Goal: Transaction & Acquisition: Book appointment/travel/reservation

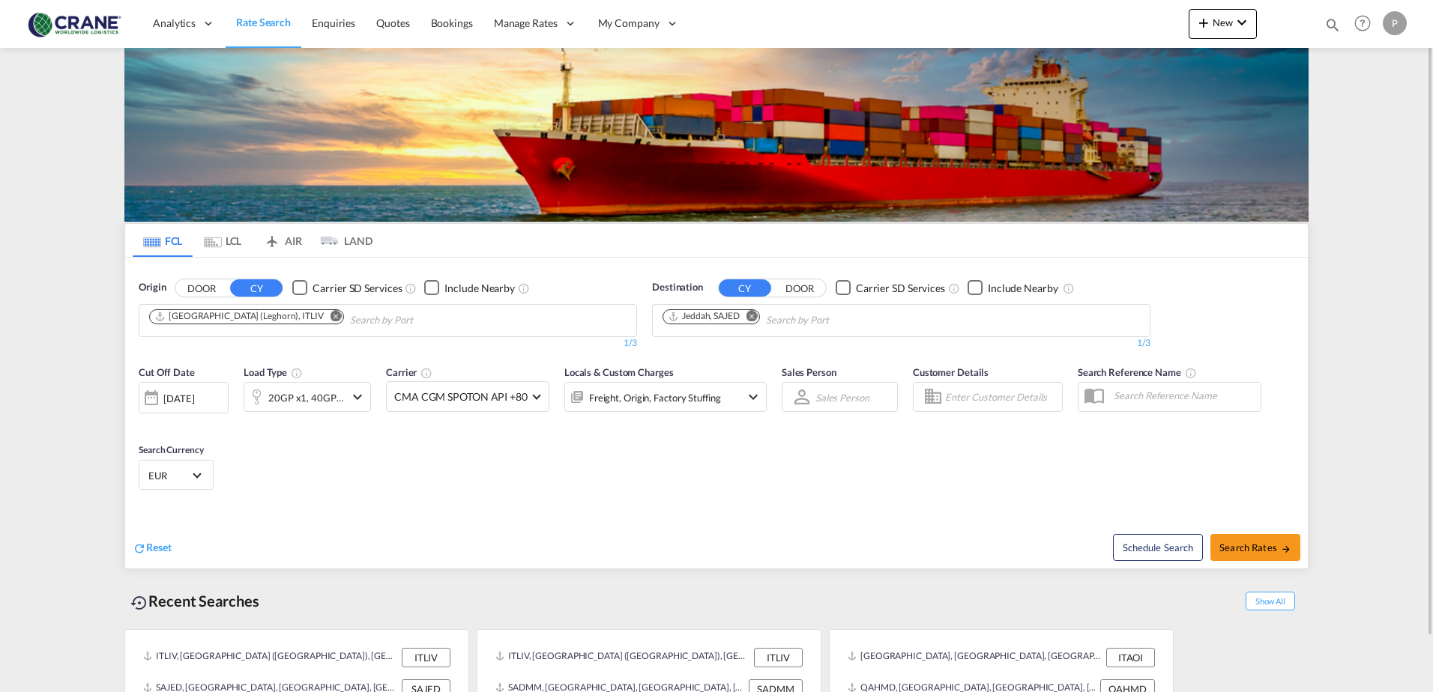
click at [199, 280] on button "DOOR" at bounding box center [201, 288] width 52 height 17
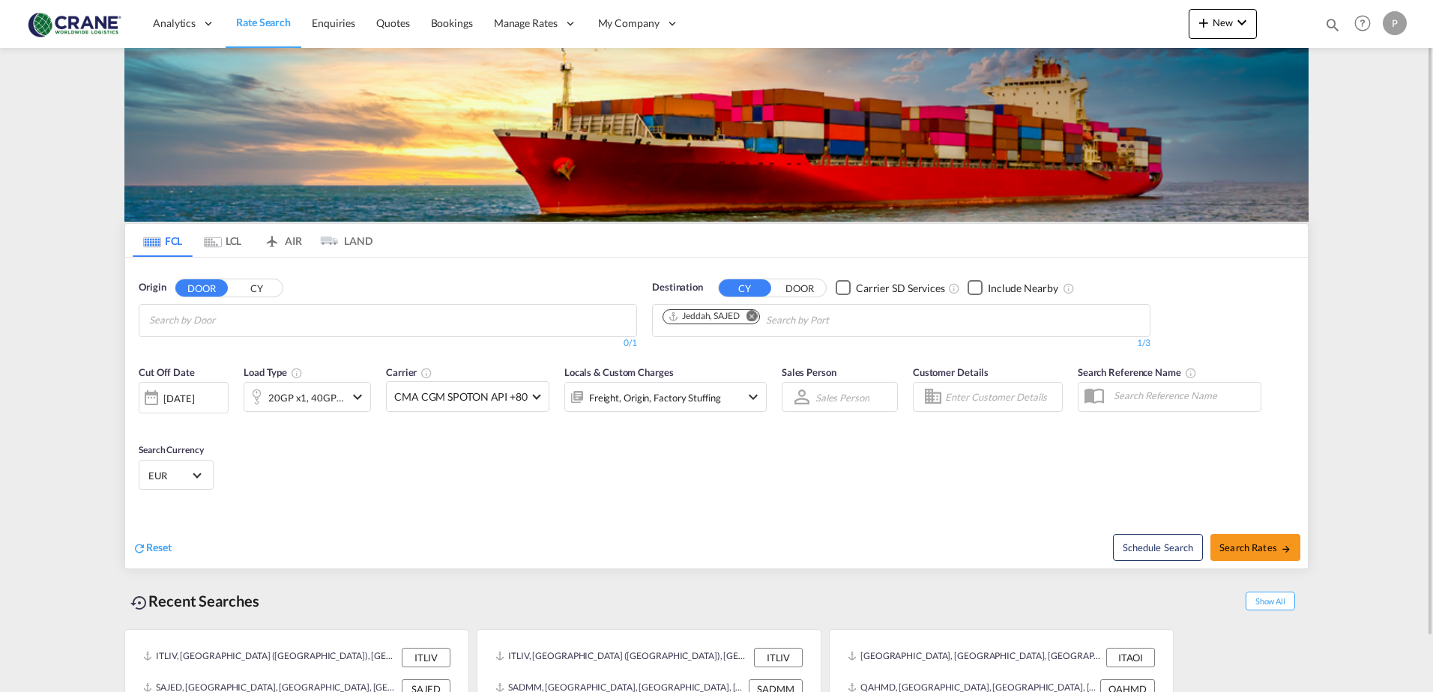
click at [235, 322] on input "Search by Door" at bounding box center [220, 321] width 142 height 24
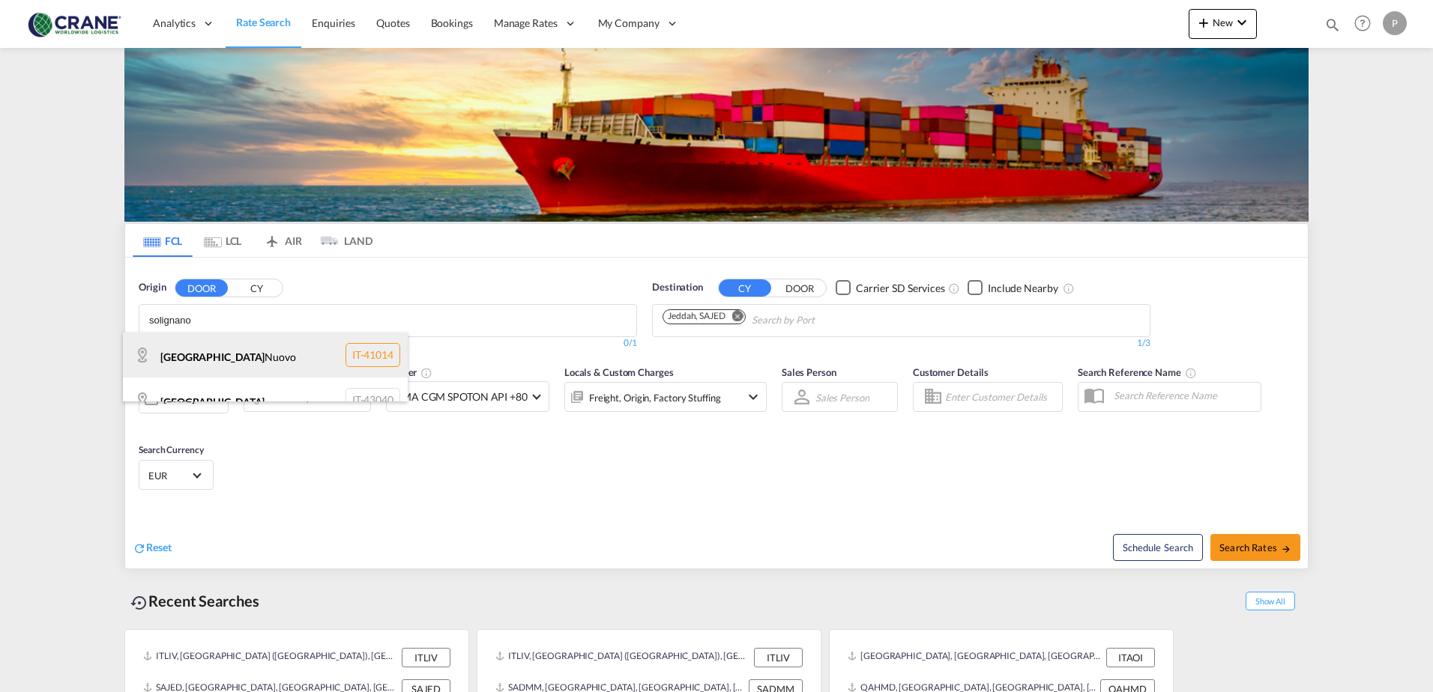
type input "solignano"
click at [230, 351] on div "[GEOGRAPHIC_DATA] IT-41014" at bounding box center [265, 355] width 285 height 45
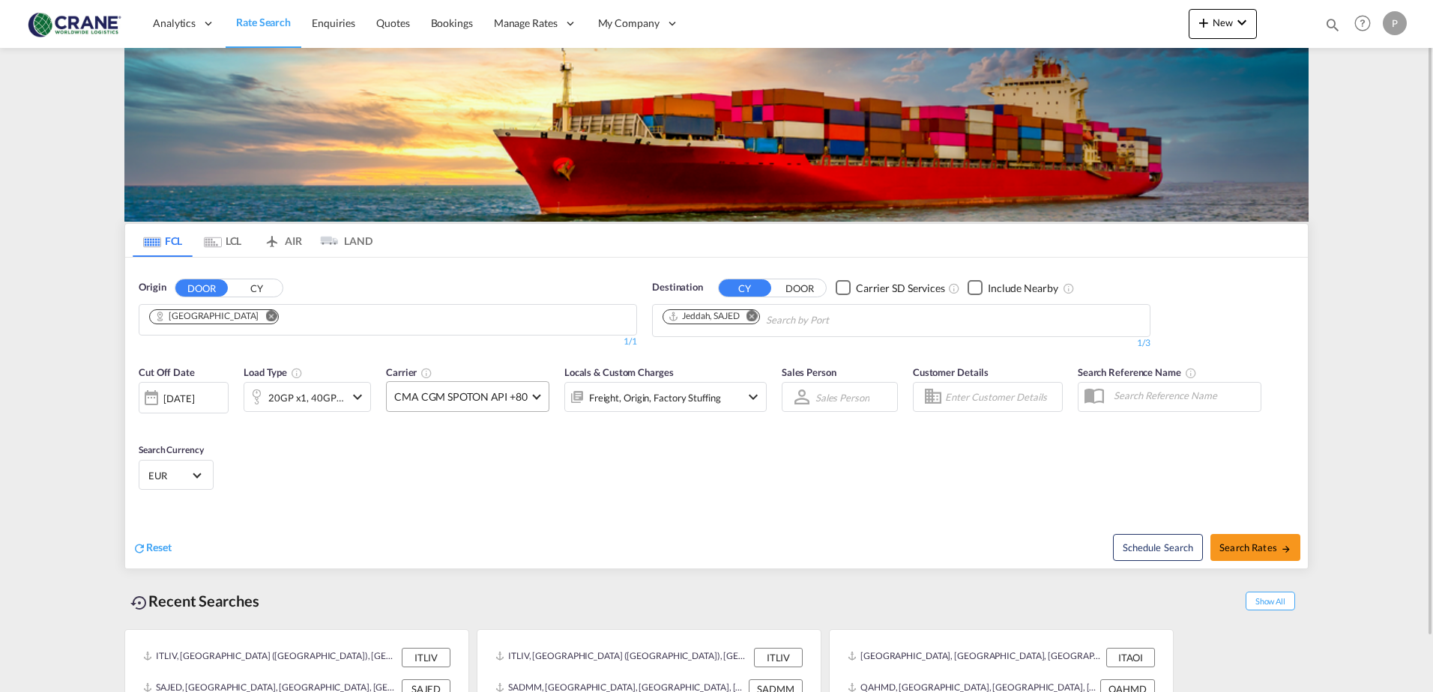
click at [537, 397] on span at bounding box center [536, 395] width 8 height 8
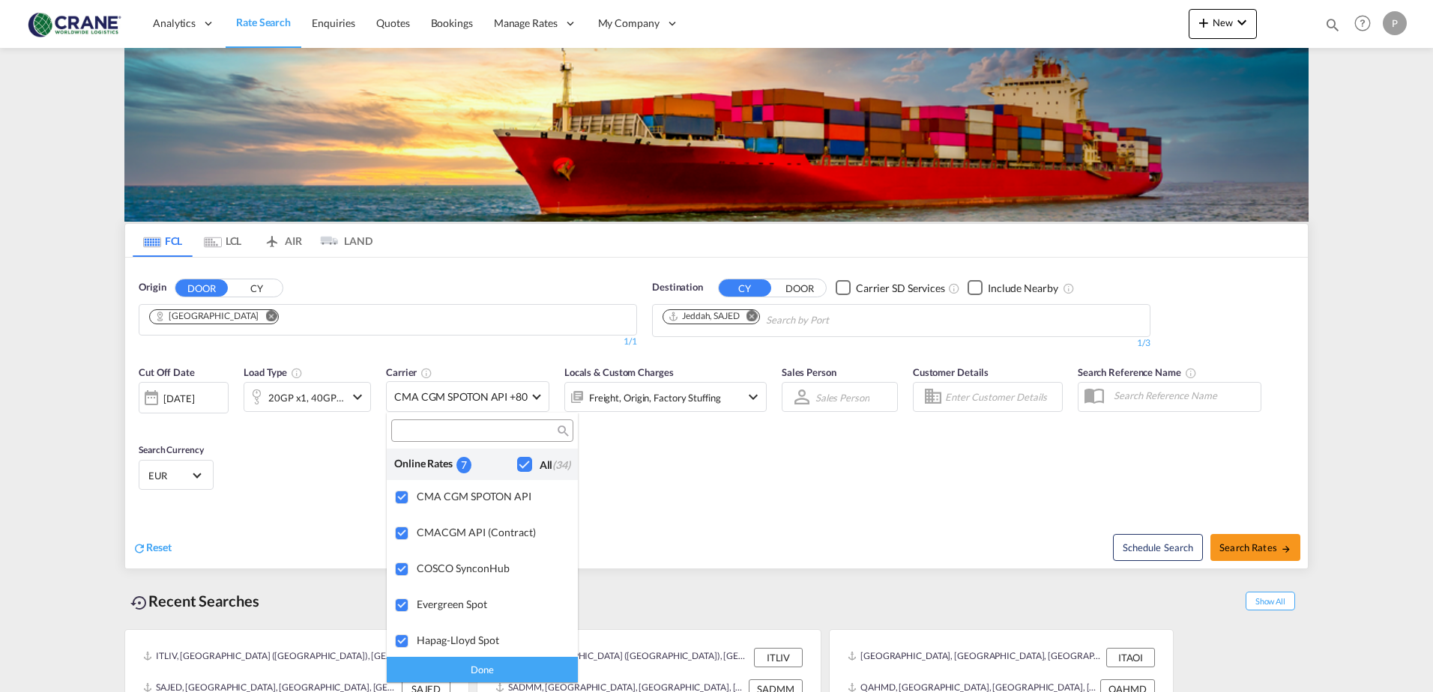
click at [517, 465] on div "Checkbox No Ink" at bounding box center [524, 464] width 15 height 15
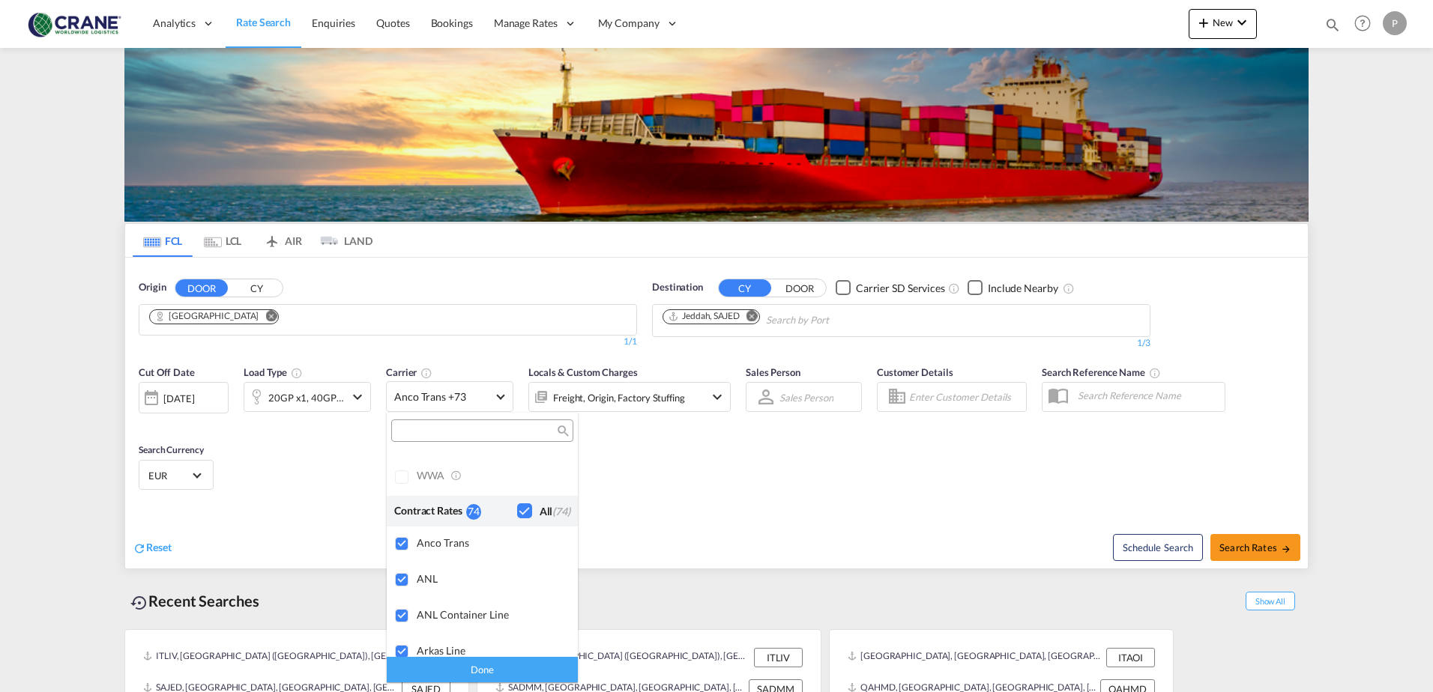
scroll to position [1199, 0]
click at [517, 519] on div "Checkbox No Ink" at bounding box center [524, 519] width 15 height 15
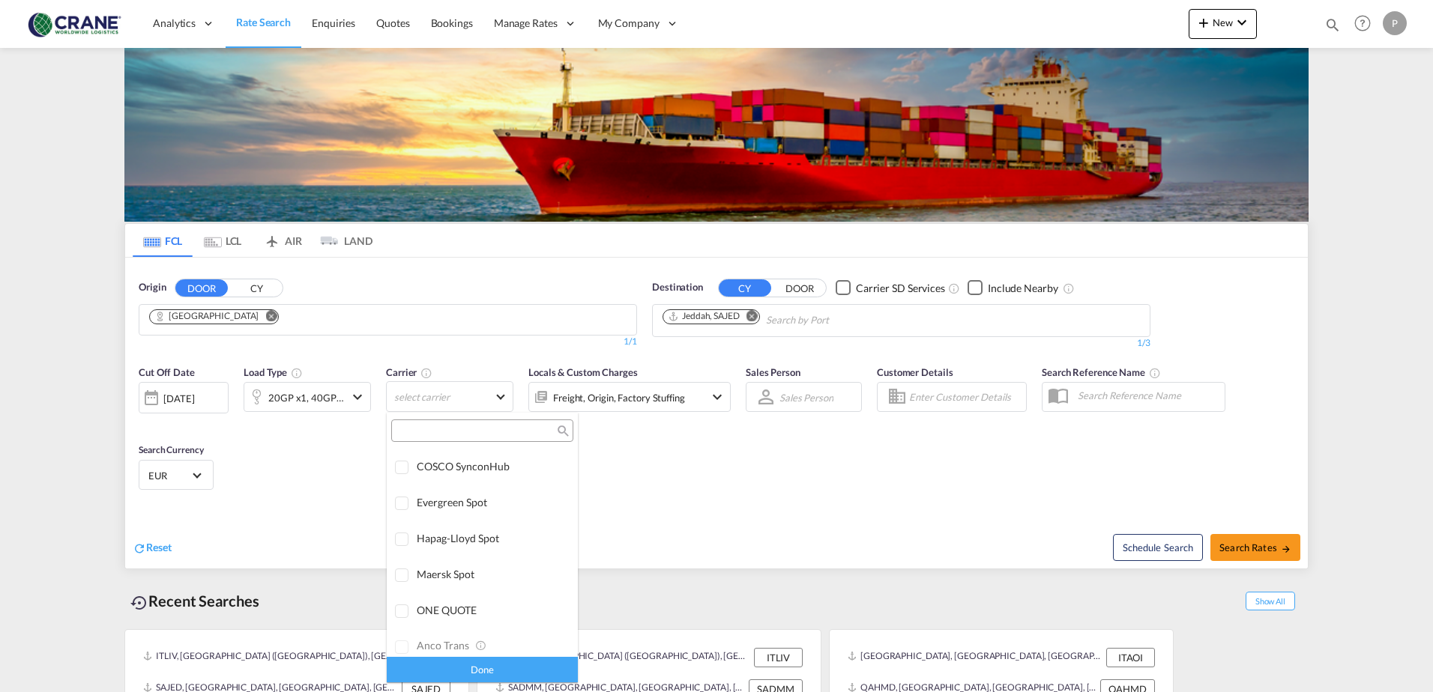
scroll to position [0, 0]
click at [517, 462] on div "Checkbox No Ink" at bounding box center [524, 464] width 15 height 15
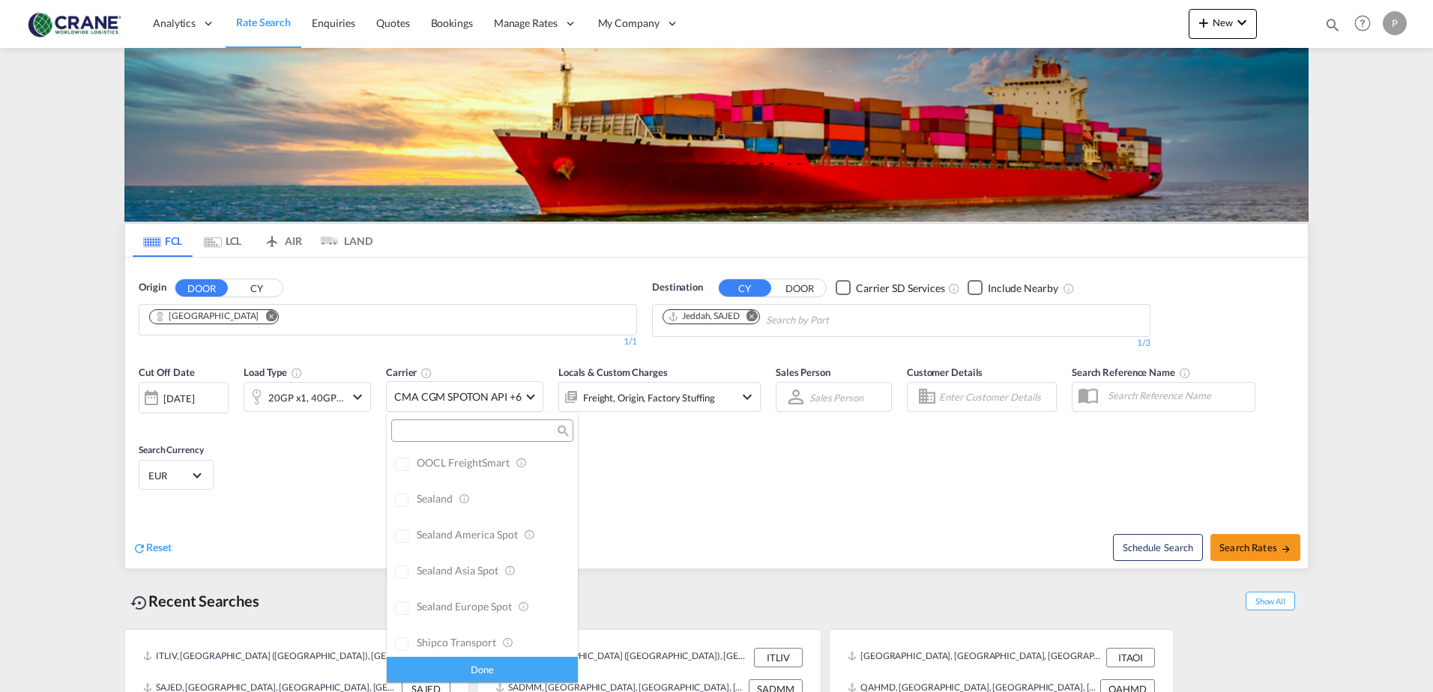
scroll to position [1124, 0]
click at [517, 593] on div "Checkbox No Ink" at bounding box center [524, 594] width 15 height 15
click at [496, 665] on div "Done" at bounding box center [482, 669] width 191 height 26
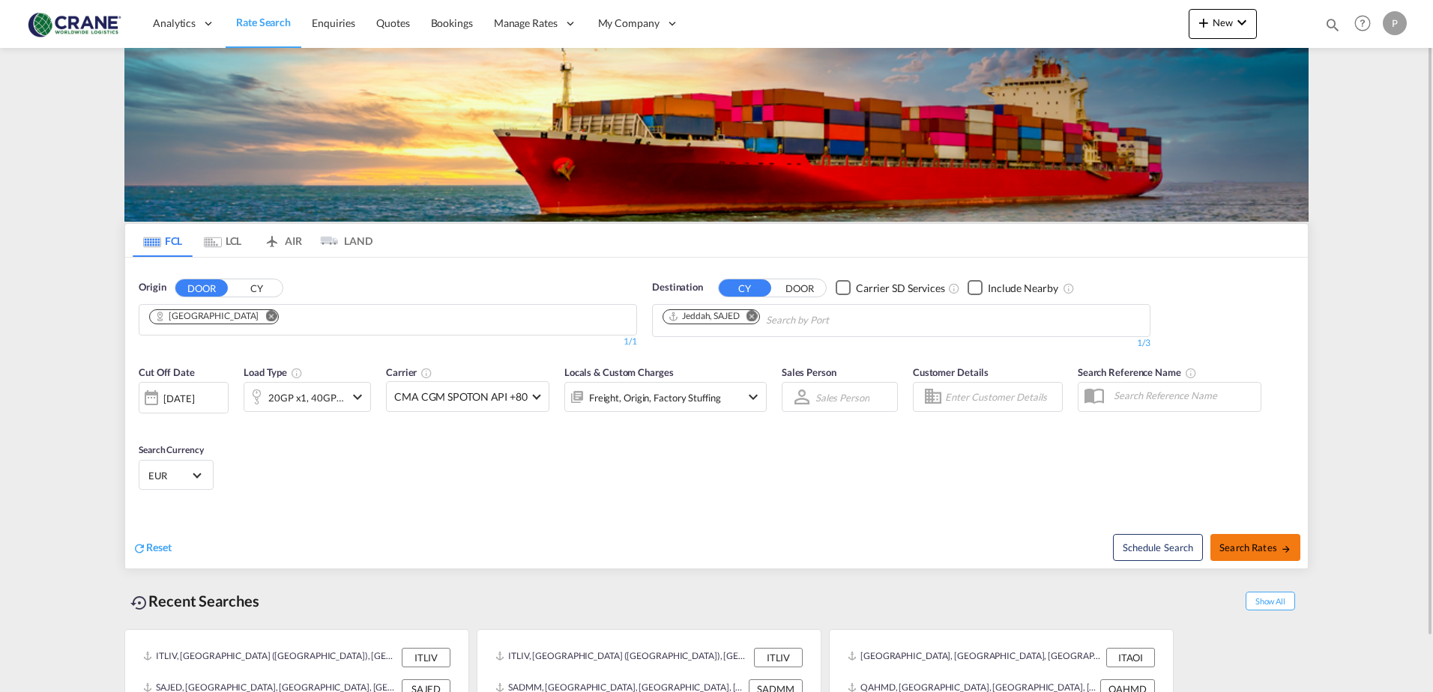
click at [1227, 548] on span "Search Rates" at bounding box center [1255, 548] width 72 height 12
type input "[GEOGRAPHIC_DATA] to SAJED / [DATE]"
